Goal: Find specific page/section: Find specific page/section

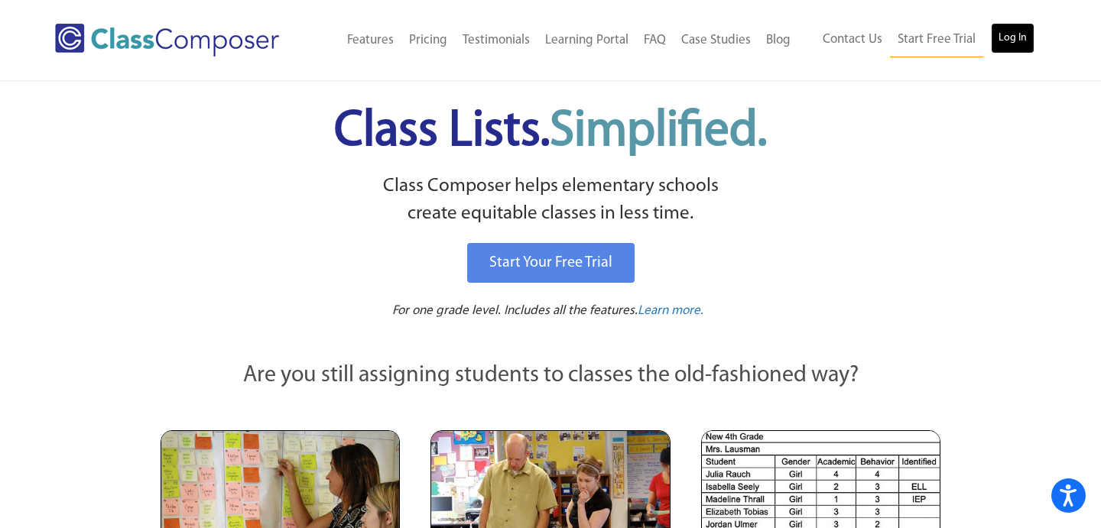
click at [1019, 45] on link "Log In" at bounding box center [1013, 38] width 44 height 31
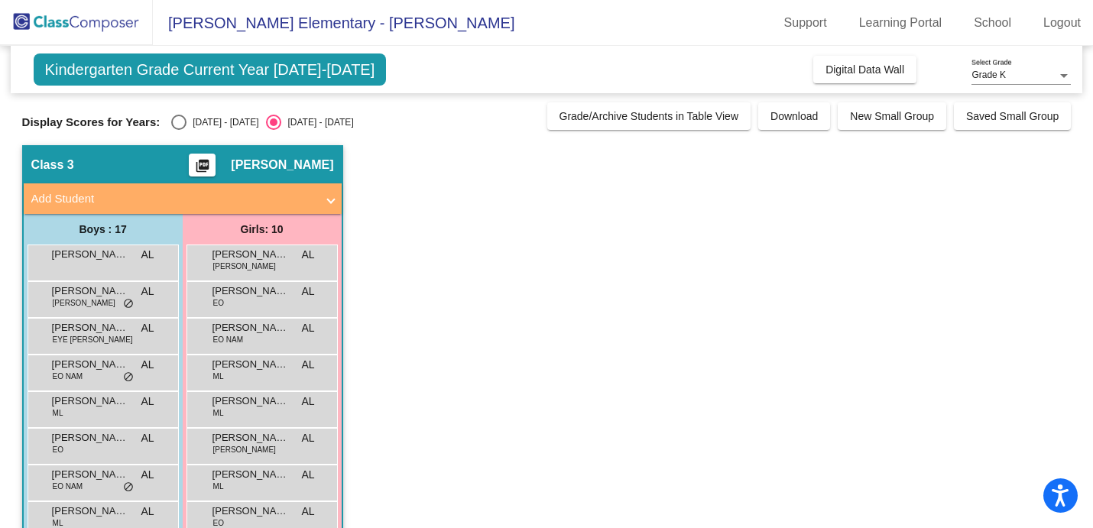
click at [177, 127] on div "Select an option" at bounding box center [178, 122] width 15 height 15
click at [178, 130] on input "[DATE] - [DATE]" at bounding box center [178, 130] width 1 height 1
radio input "true"
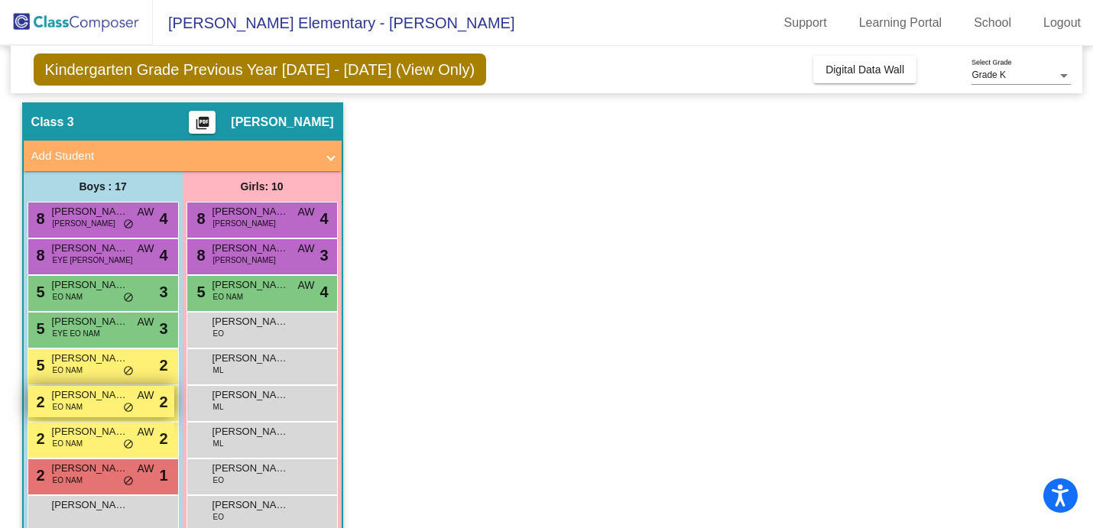
scroll to position [58, 0]
